Goal: Find specific page/section: Locate a particular part of the current website

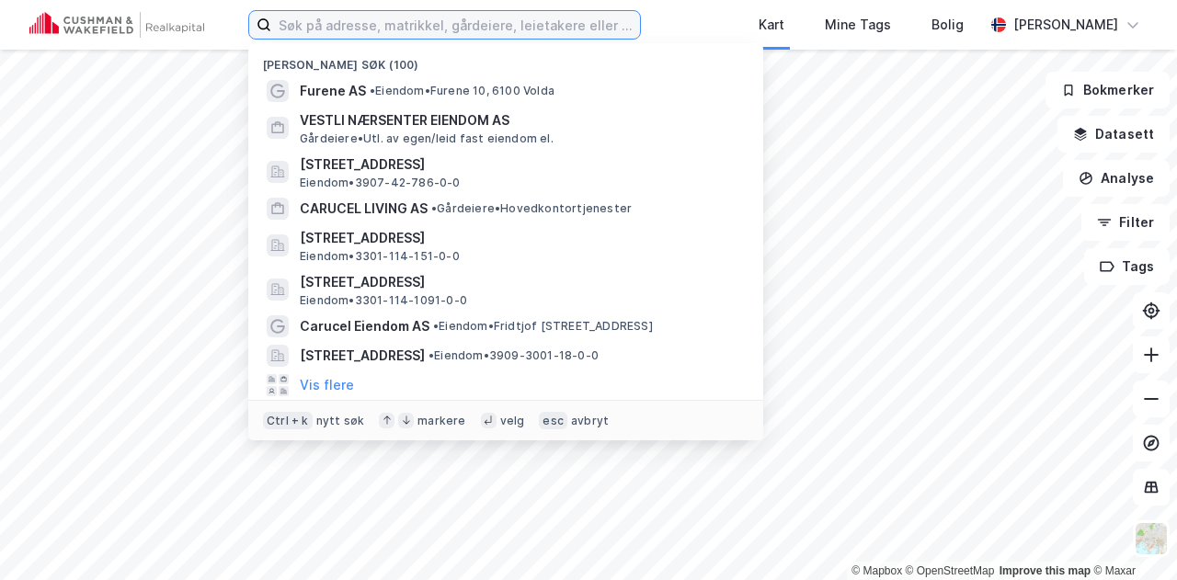
click at [490, 29] on input at bounding box center [455, 25] width 369 height 28
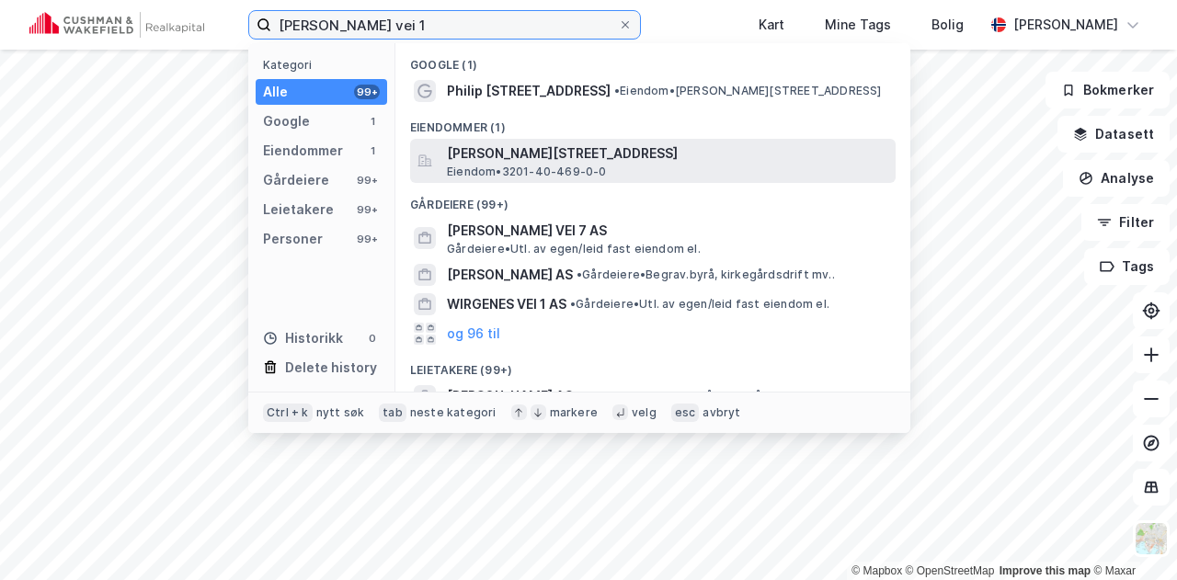
type input "[PERSON_NAME] vei 1"
click at [484, 158] on span "[PERSON_NAME][STREET_ADDRESS]" at bounding box center [667, 154] width 441 height 22
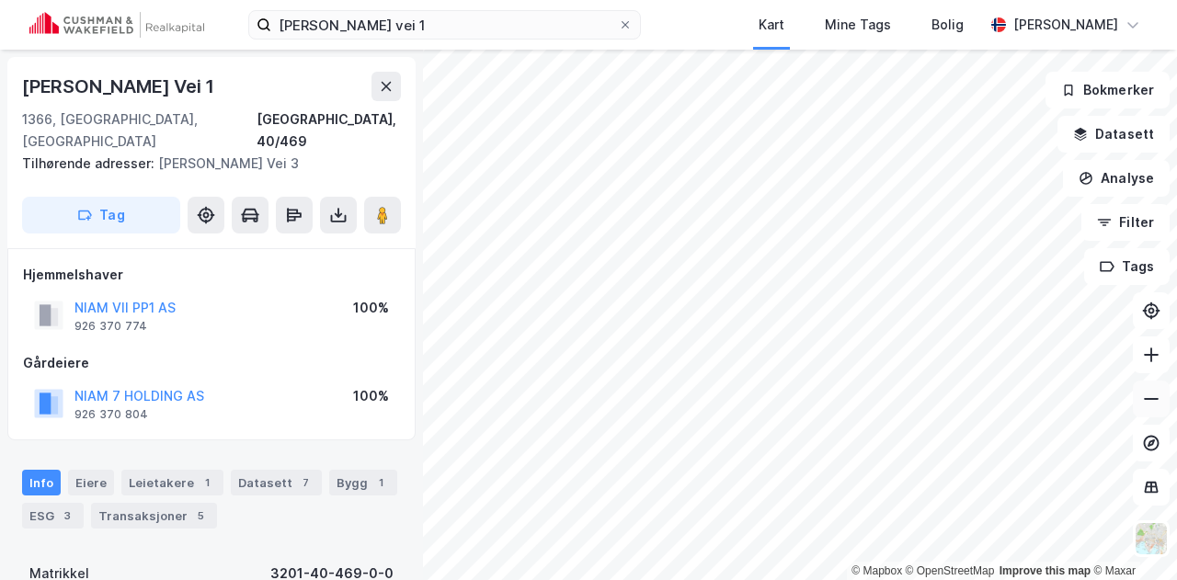
click at [1146, 413] on button at bounding box center [1151, 399] width 37 height 37
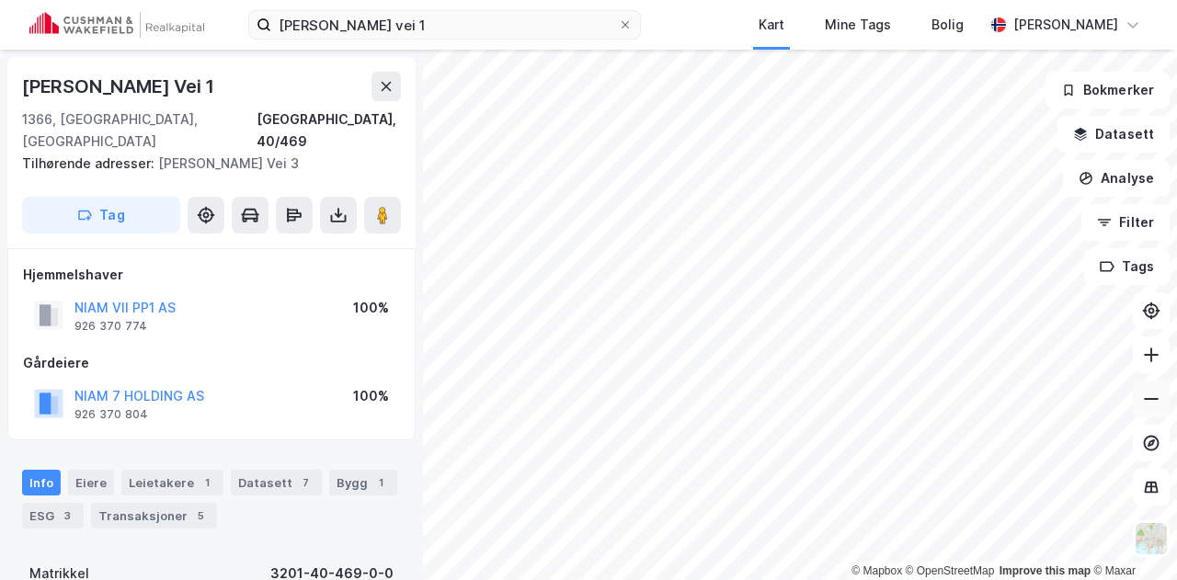
click at [1153, 406] on icon at bounding box center [1151, 399] width 18 height 18
